Goal: Information Seeking & Learning: Learn about a topic

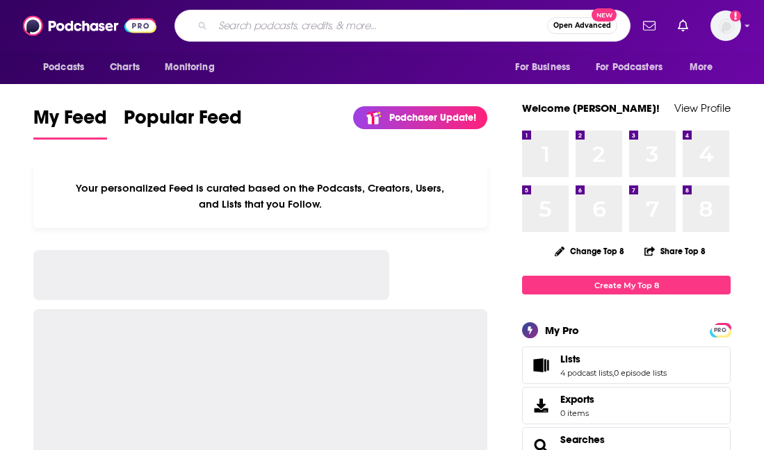
click at [370, 31] on input "Search podcasts, credits, & more..." at bounding box center [380, 26] width 334 height 22
type input "l"
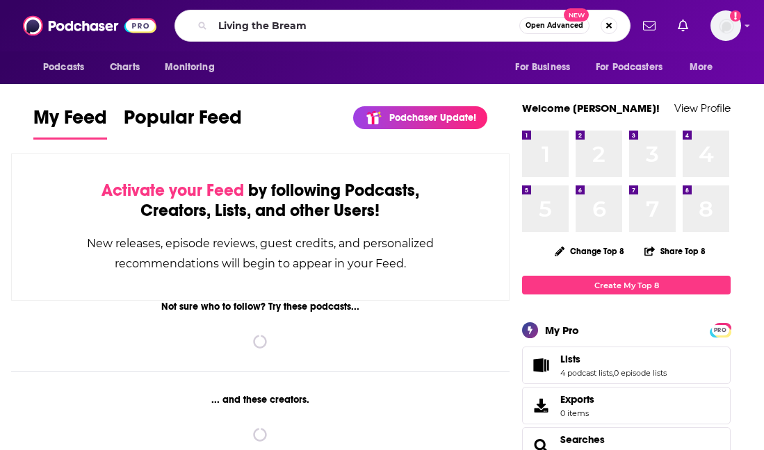
type input "Living the Bream"
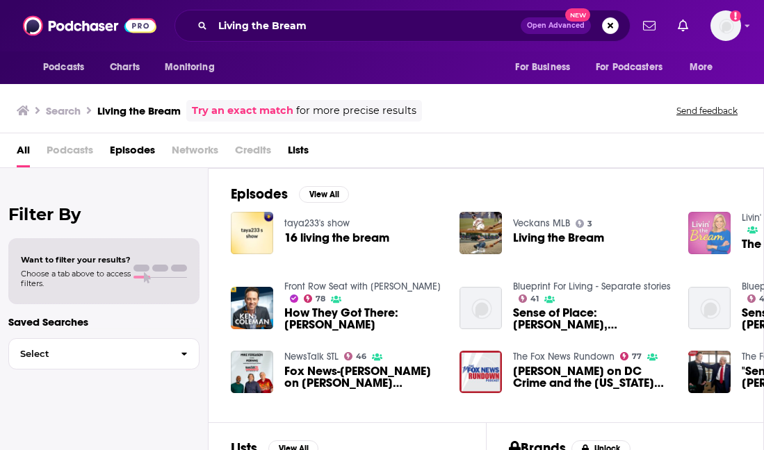
click at [701, 225] on img "The Millennial Bream" at bounding box center [709, 233] width 42 height 42
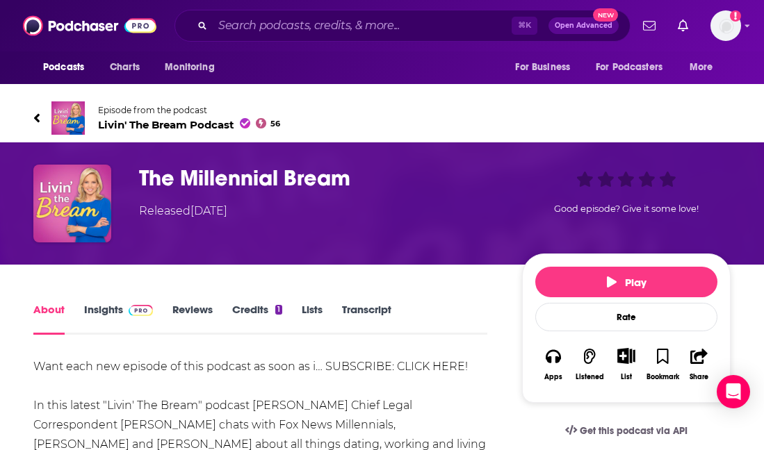
click at [135, 304] on span at bounding box center [141, 309] width 24 height 13
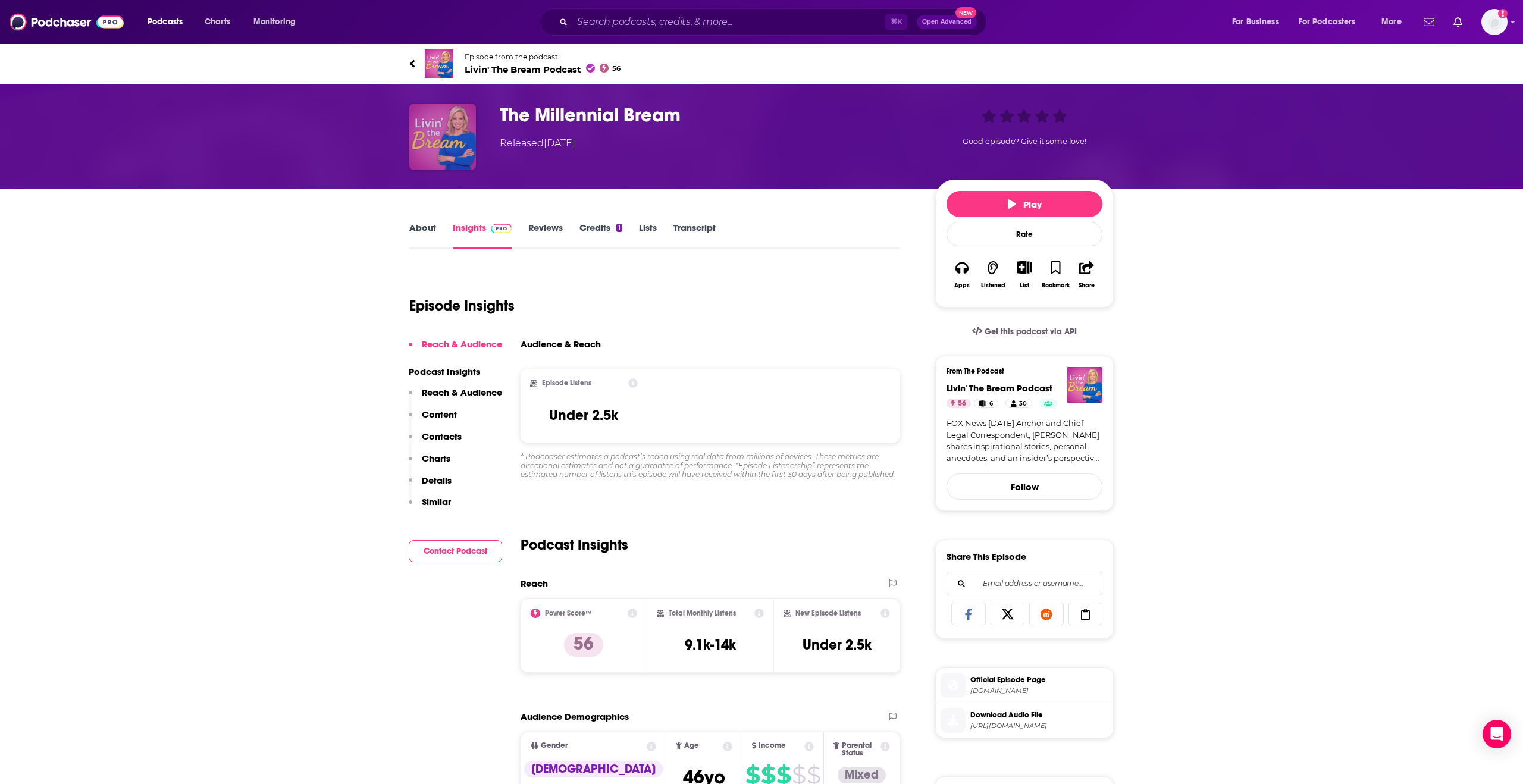
click at [459, 157] on img "The Millennial Bream" at bounding box center [443, 137] width 67 height 67
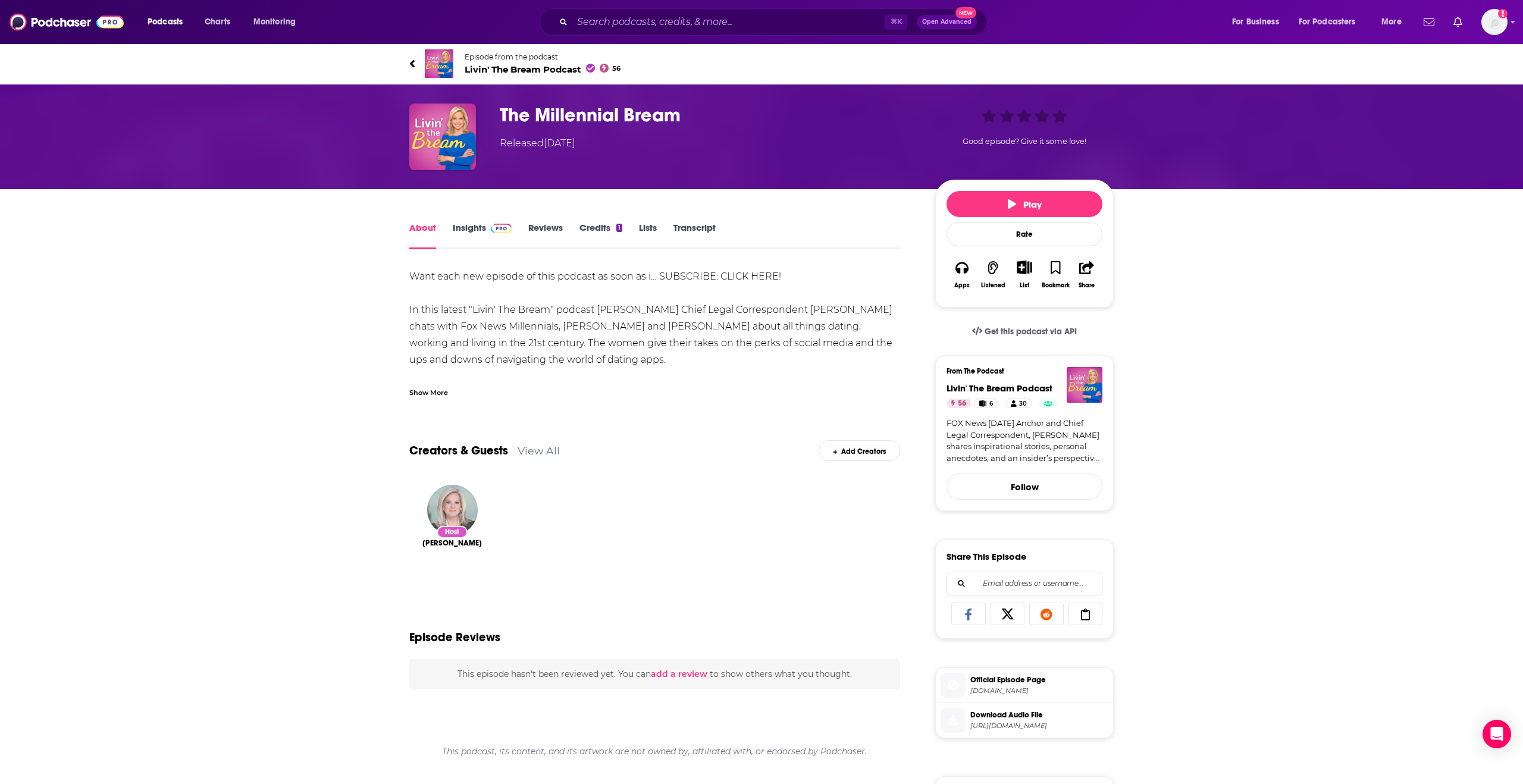
click at [452, 385] on img "Shannon Bream" at bounding box center [452, 510] width 51 height 50
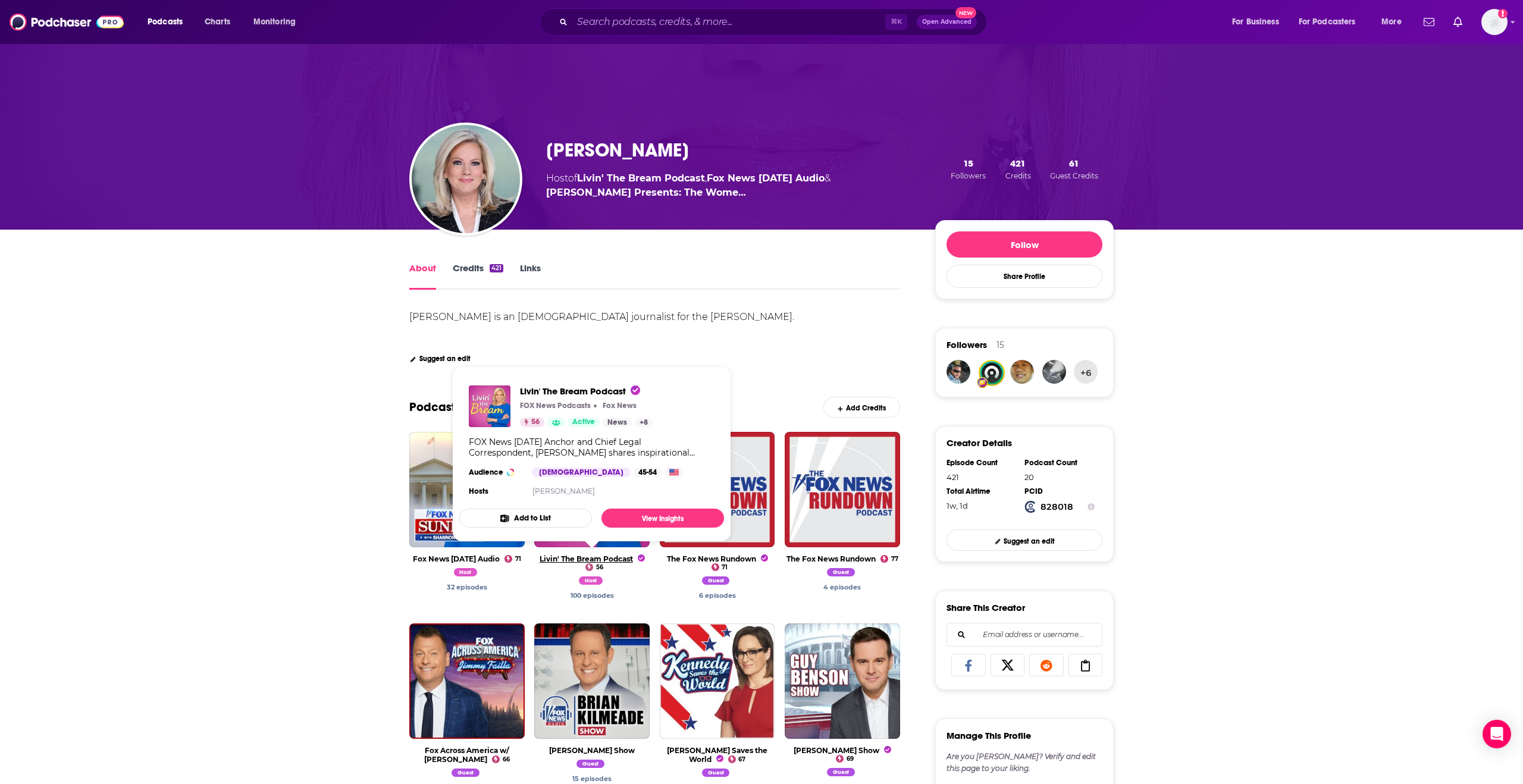
click at [559, 385] on span "Livin' The Bream Podcast" at bounding box center [592, 559] width 105 height 9
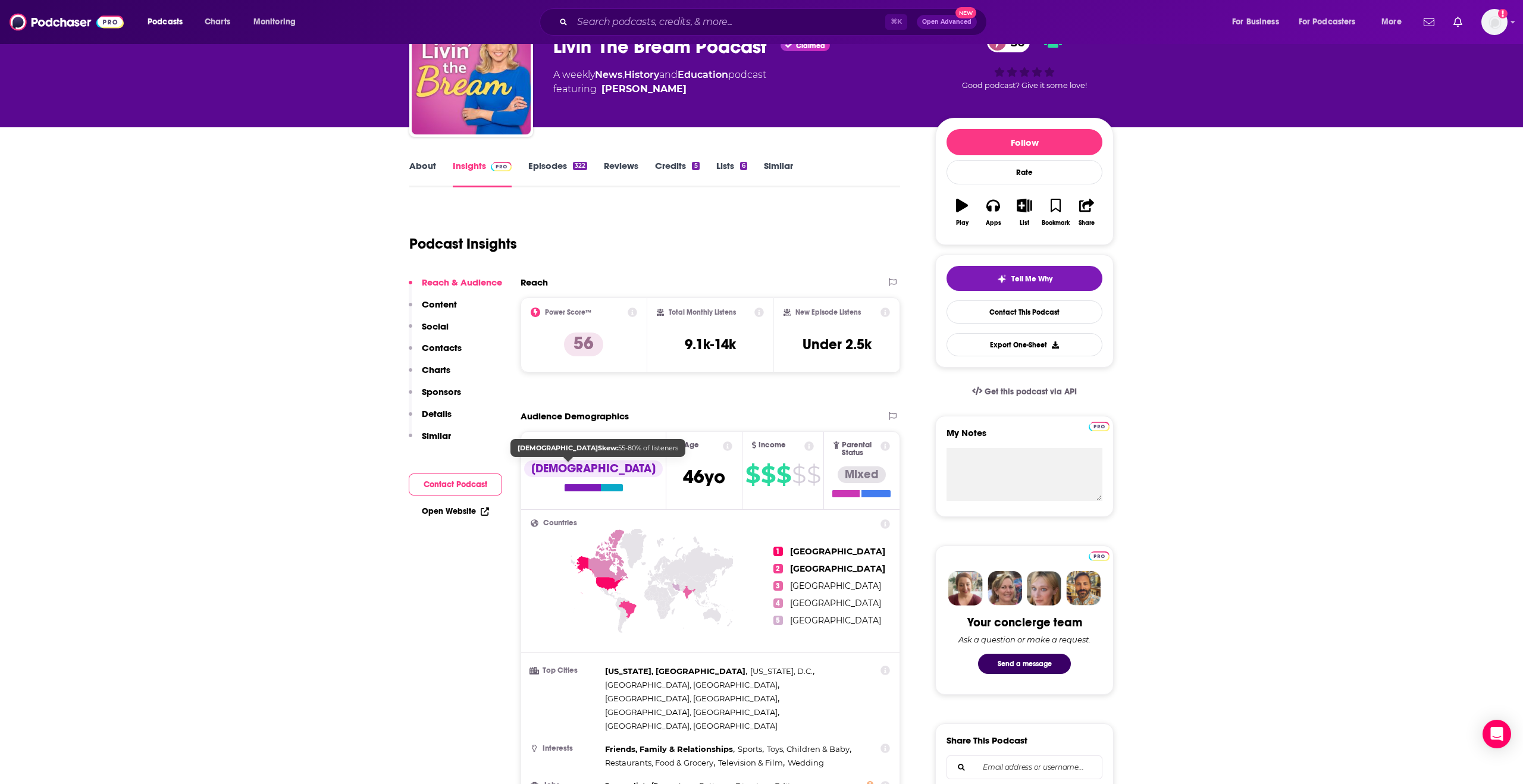
scroll to position [68, 0]
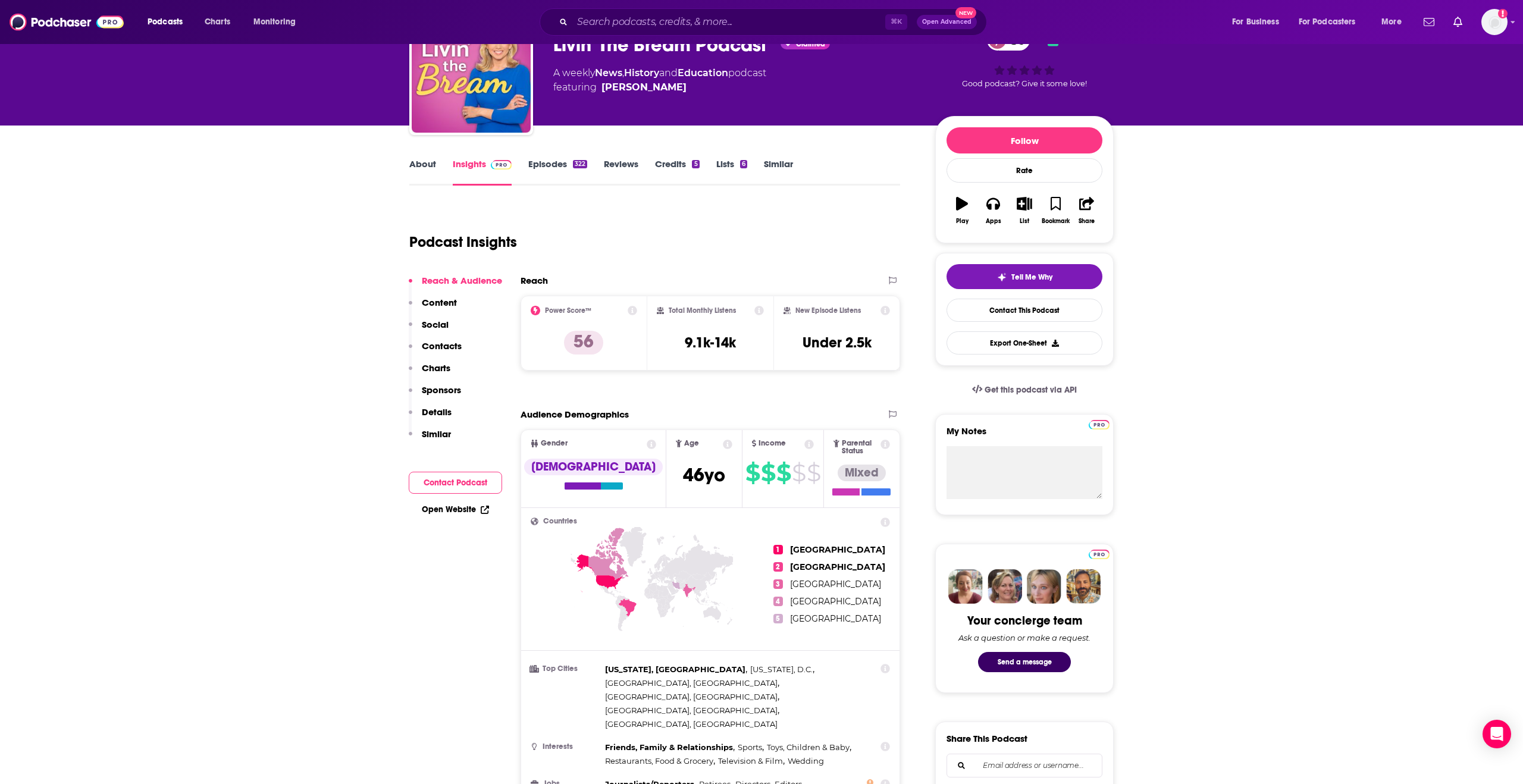
click at [553, 175] on link "Episodes 322" at bounding box center [557, 172] width 59 height 27
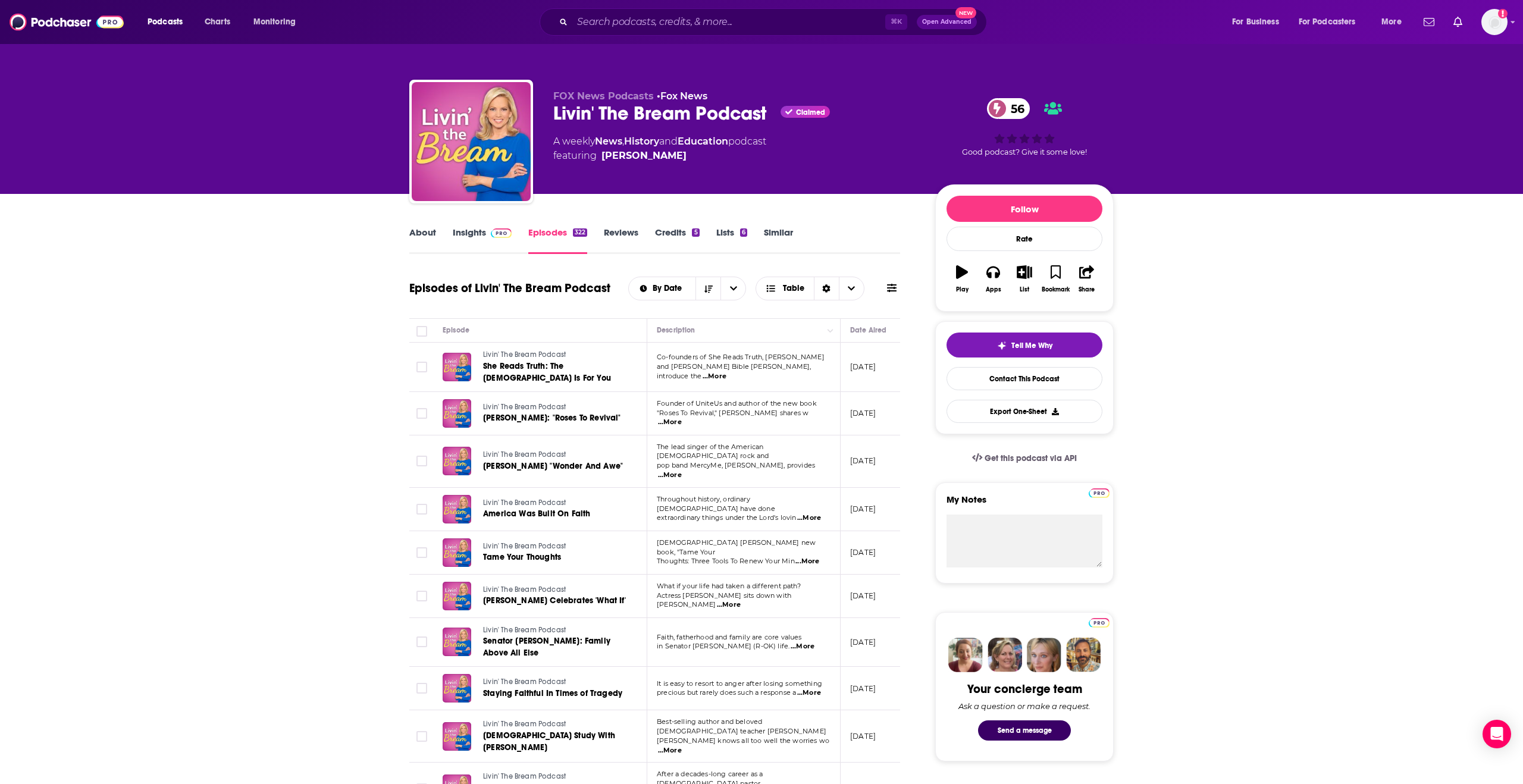
click at [467, 235] on link "Insights" at bounding box center [482, 241] width 59 height 27
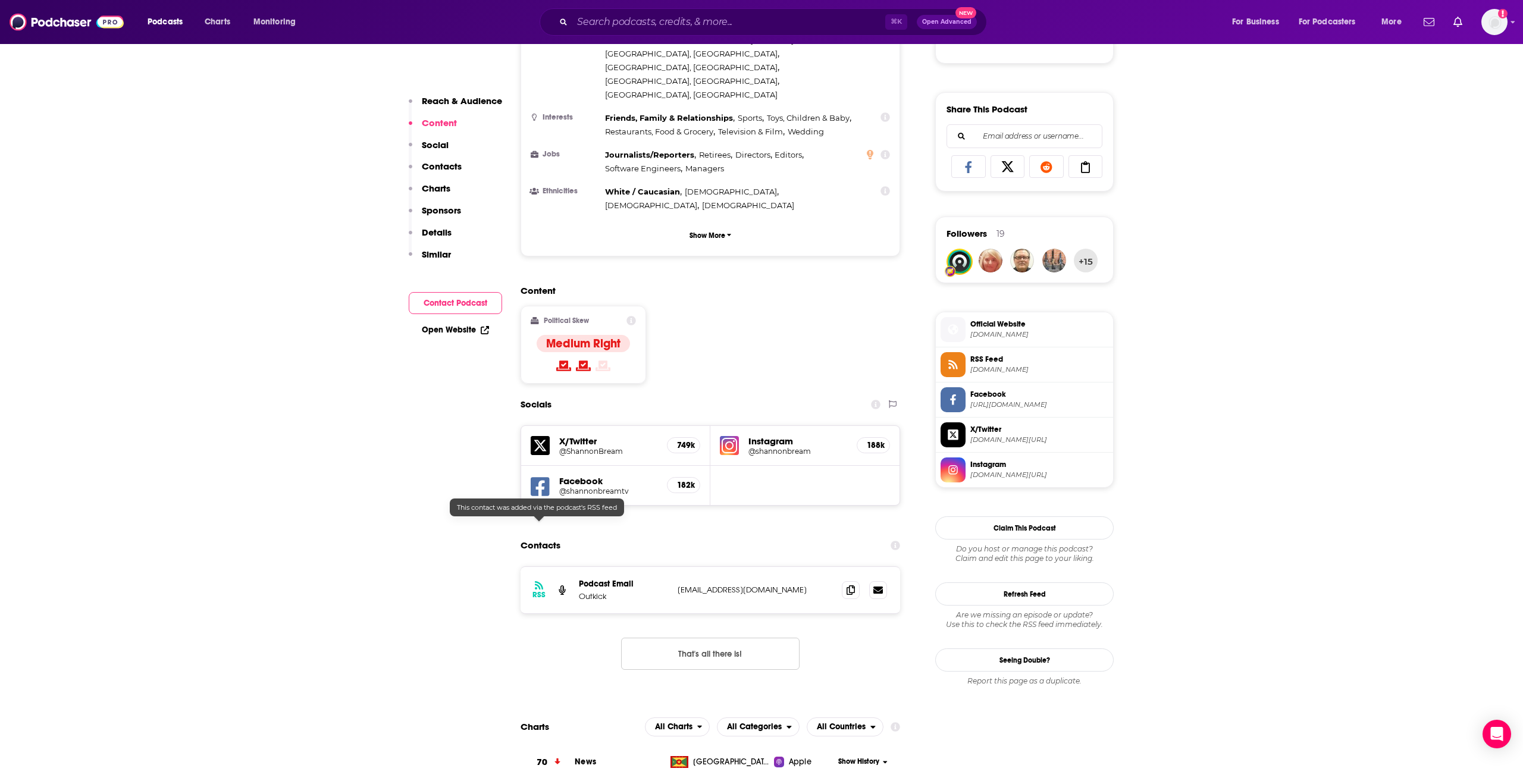
scroll to position [718, 0]
